Goal: Transaction & Acquisition: Book appointment/travel/reservation

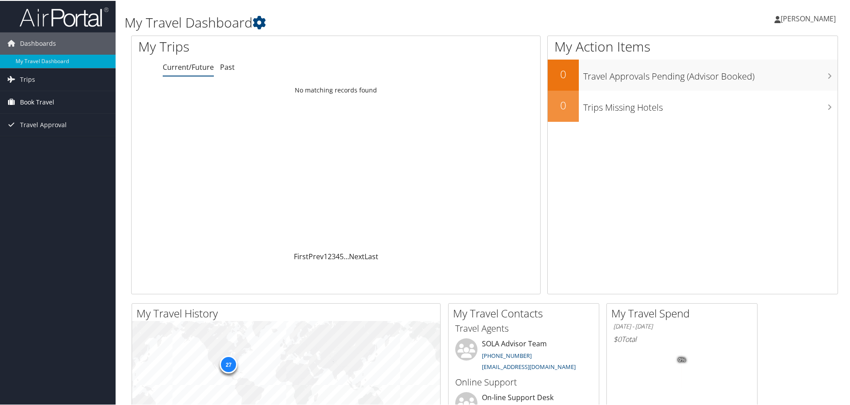
click at [48, 96] on span "Book Travel" at bounding box center [37, 101] width 34 height 22
click at [50, 134] on link "Book/Manage Online Trips" at bounding box center [58, 132] width 116 height 13
